Goal: Task Accomplishment & Management: Use online tool/utility

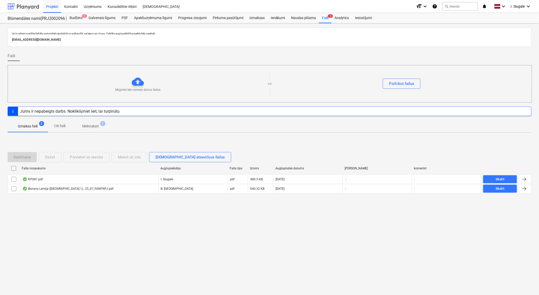
click at [22, 7] on div at bounding box center [23, 6] width 31 height 13
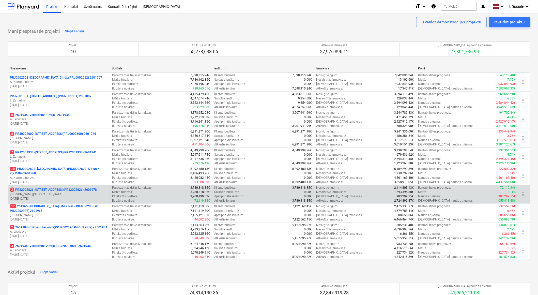
click at [58, 194] on p "[PERSON_NAME][GEOGRAPHIC_DATA]" at bounding box center [59, 194] width 98 height 4
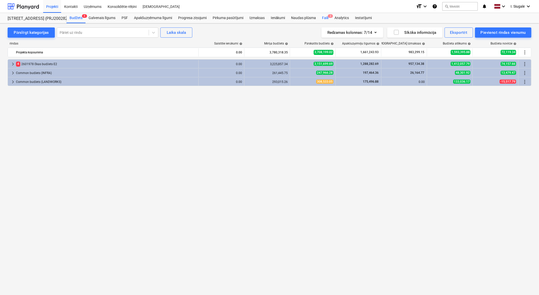
click at [327, 17] on div "Faili 2" at bounding box center [325, 18] width 12 height 10
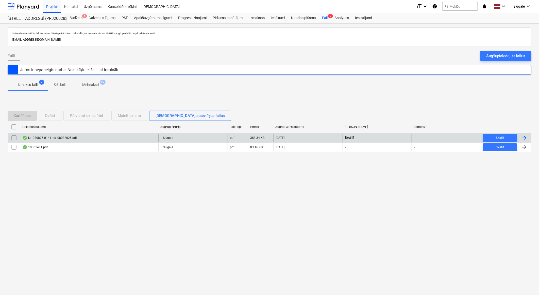
click at [69, 137] on div "Nr_080825-0141_no_08082025.pdf" at bounding box center [49, 138] width 55 height 4
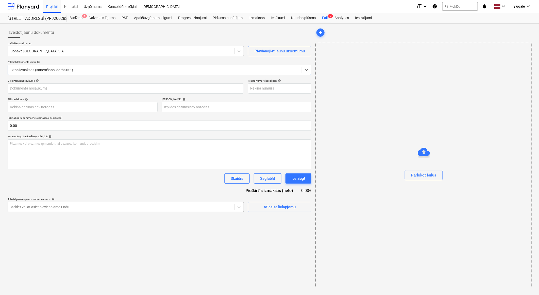
type input "080825-0141"
type input "[DATE]"
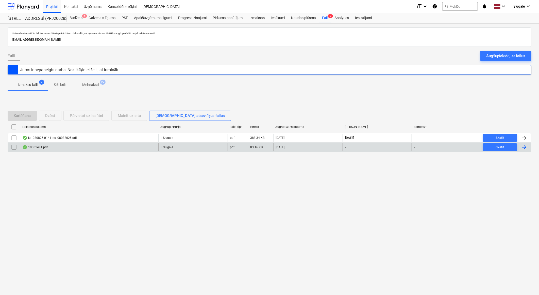
click at [43, 146] on div "10001481.pdf" at bounding box center [34, 147] width 25 height 4
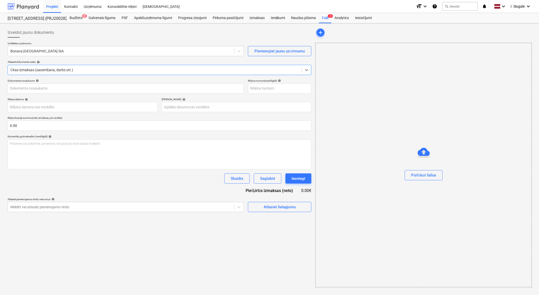
type input "10001481"
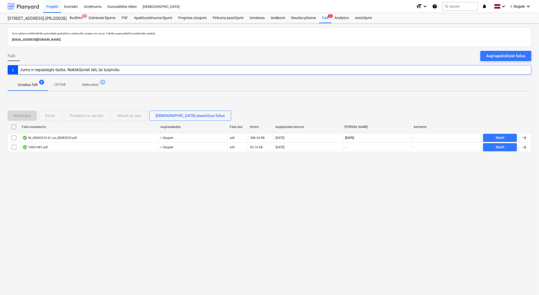
click at [29, 6] on div at bounding box center [23, 6] width 31 height 13
